Goal: Task Accomplishment & Management: Complete application form

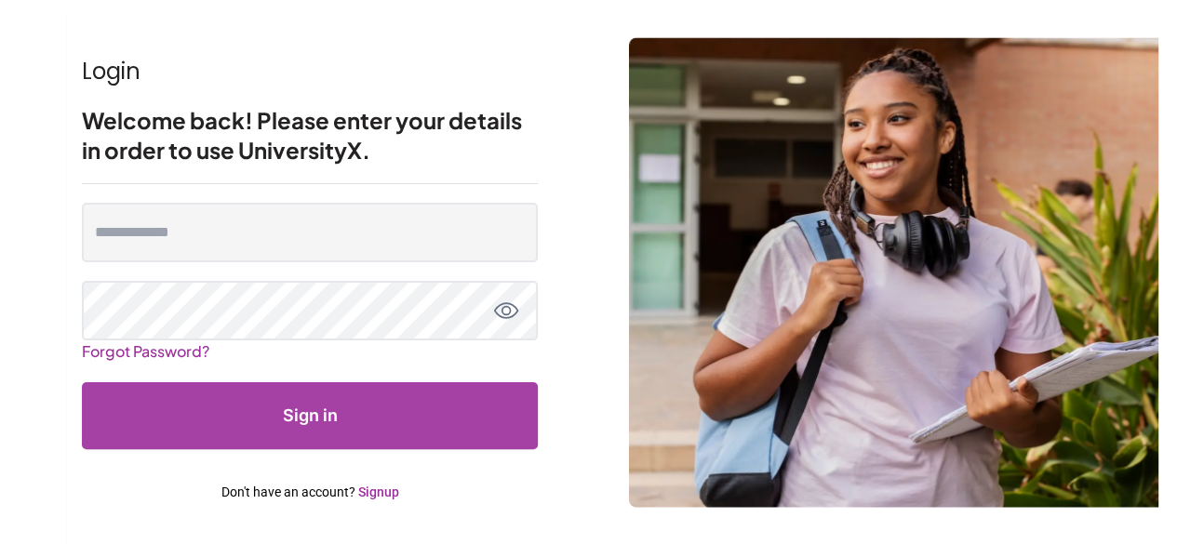
scroll to position [54, 0]
click at [387, 492] on link "Signup" at bounding box center [378, 492] width 41 height 15
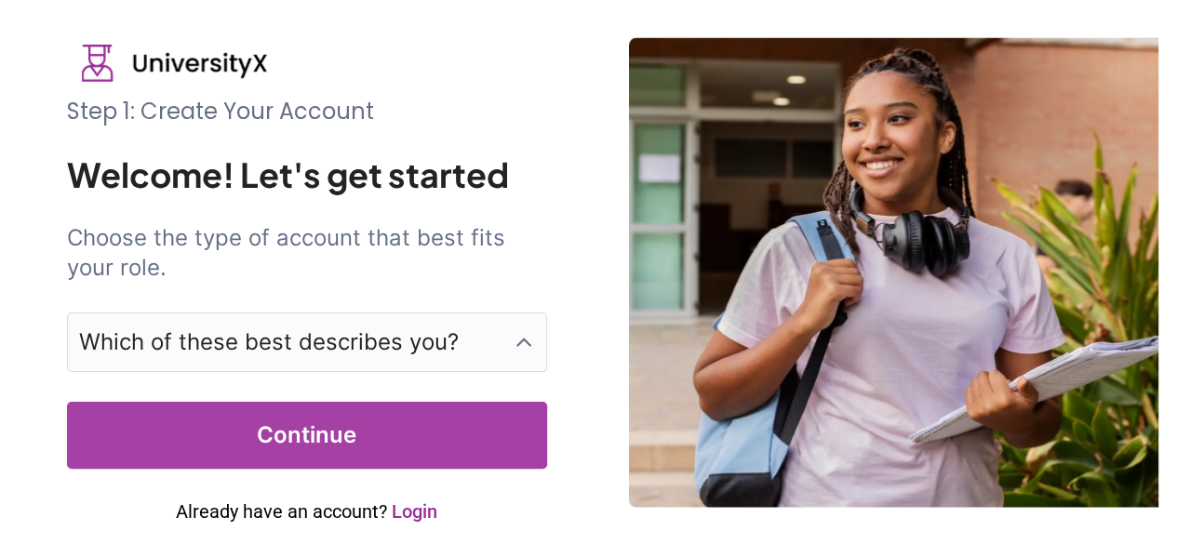
click at [349, 334] on p "Which of these best describes you?" at bounding box center [269, 342] width 380 height 30
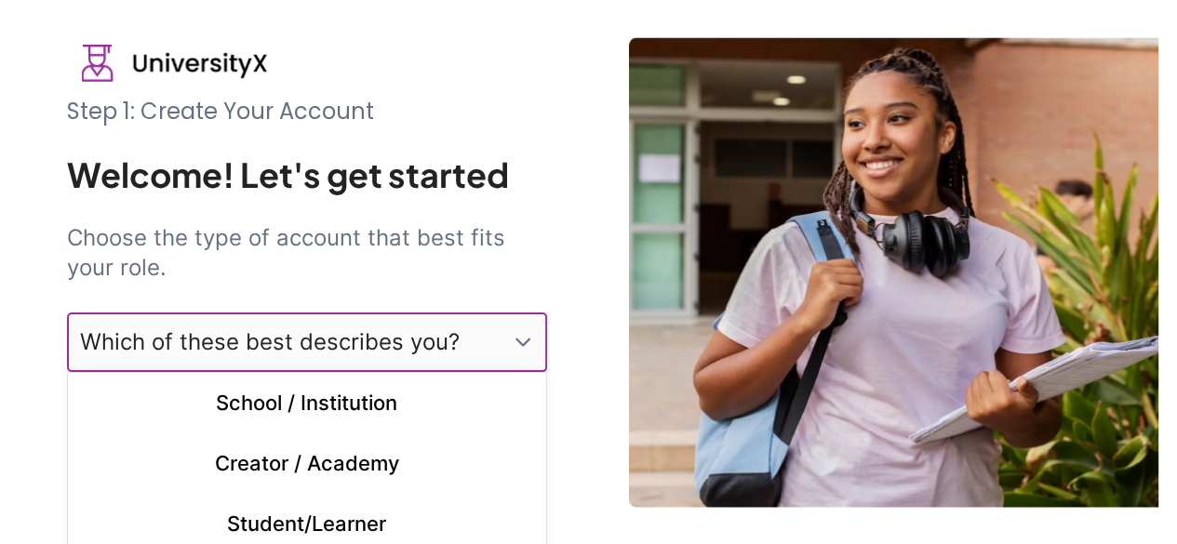
scroll to position [192, 0]
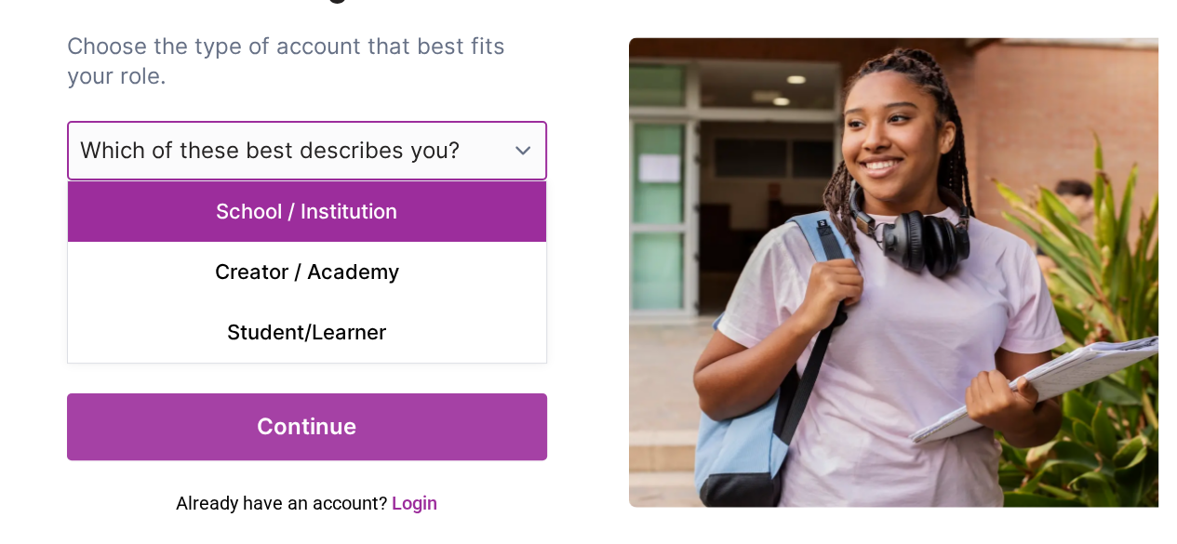
click at [371, 198] on p "School / Institution" at bounding box center [307, 211] width 478 height 60
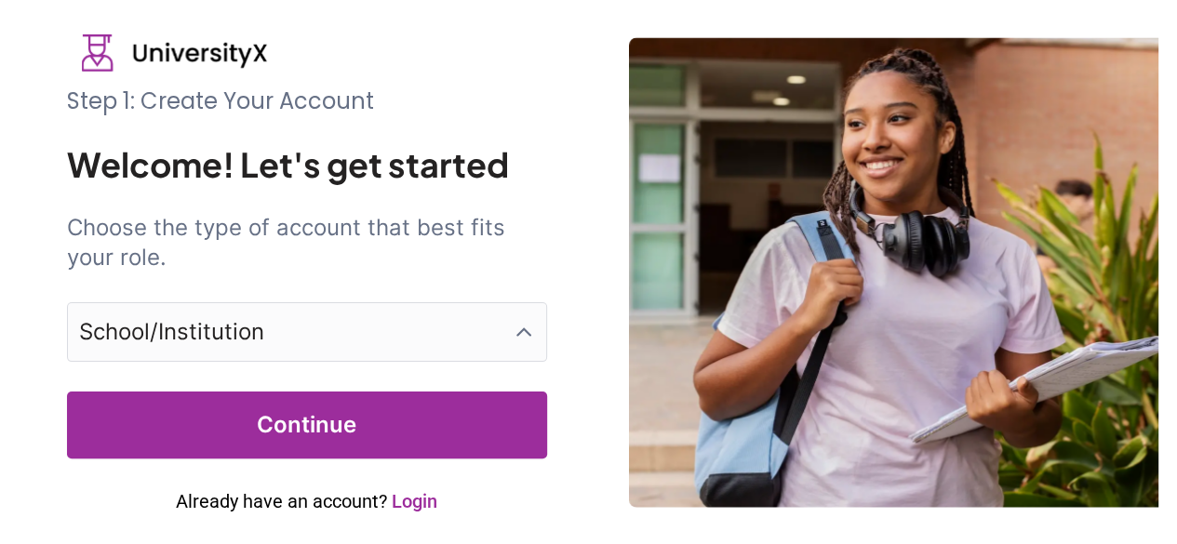
scroll to position [9, 0]
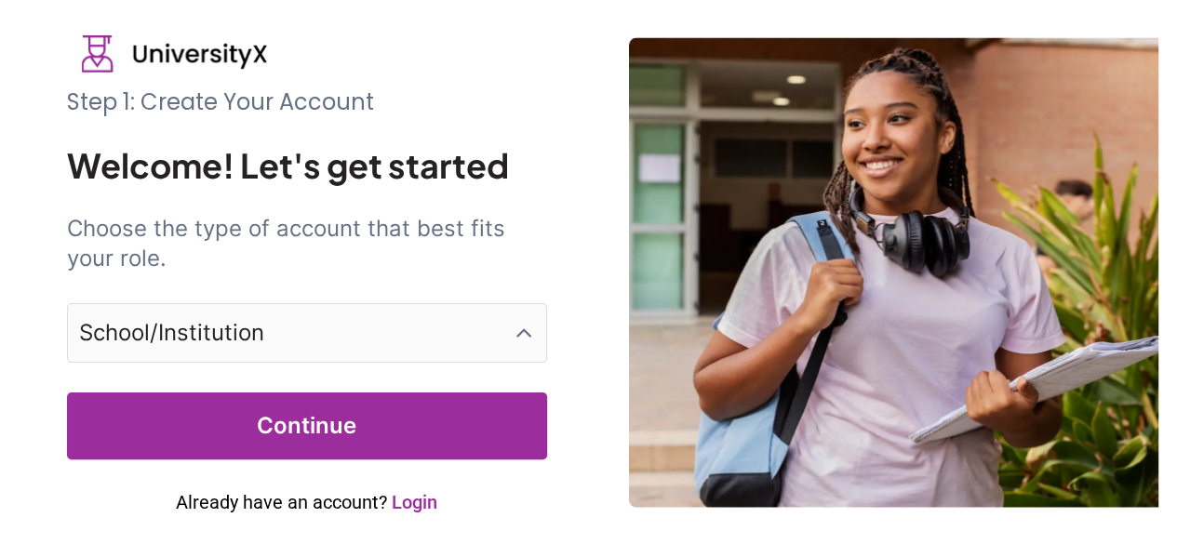
click at [305, 434] on button "Continue" at bounding box center [307, 426] width 480 height 67
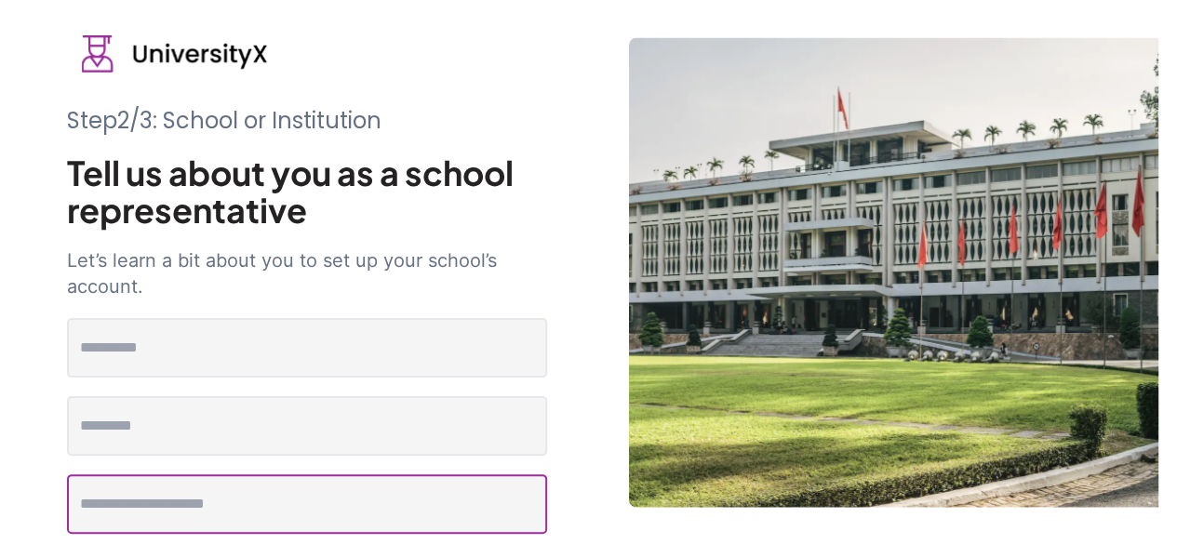
type input "**********"
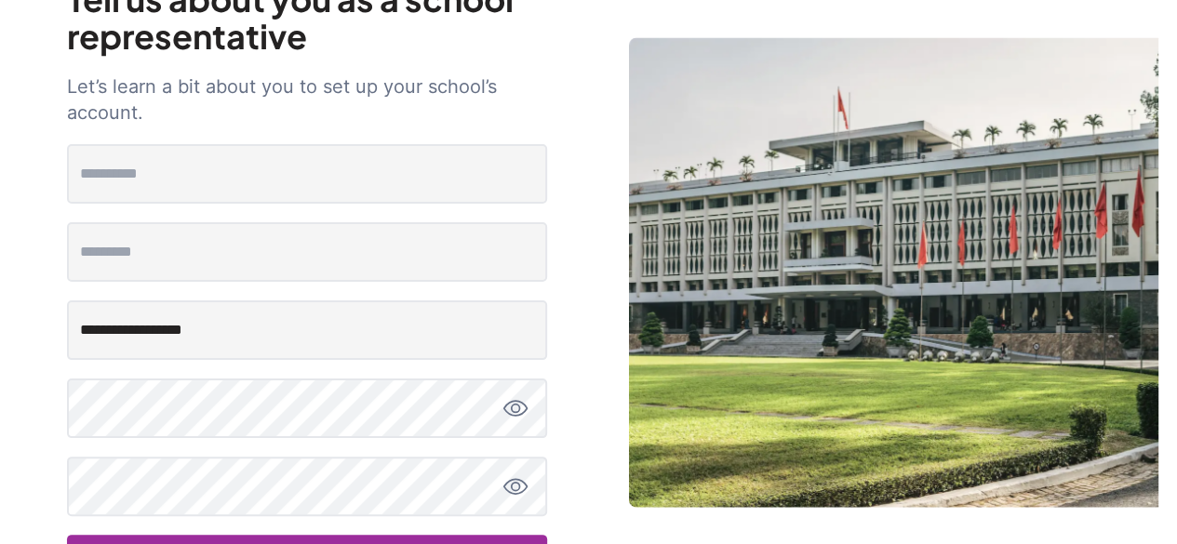
scroll to position [288, 0]
